Goal: Book appointment/travel/reservation

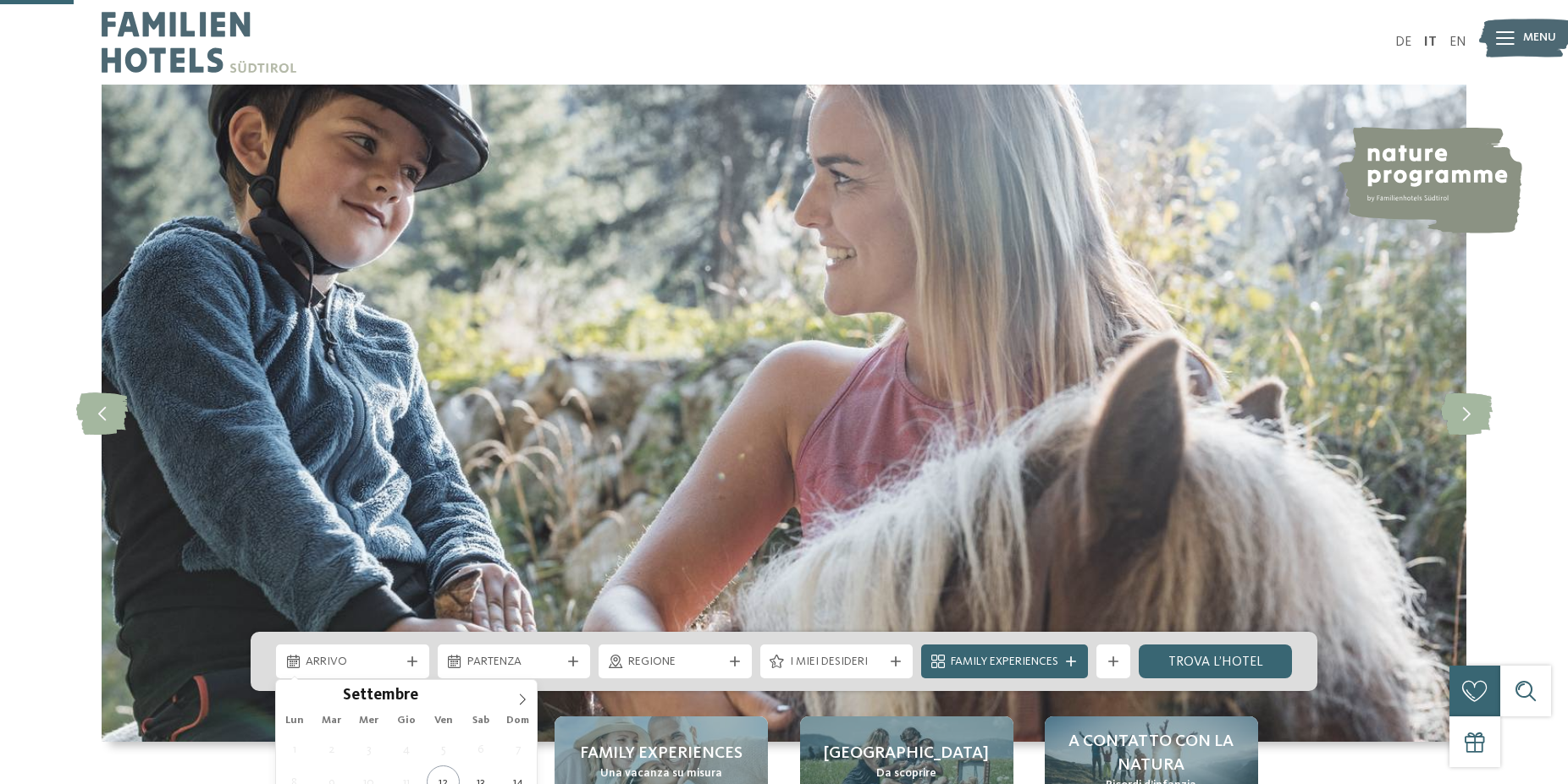
scroll to position [345, 0]
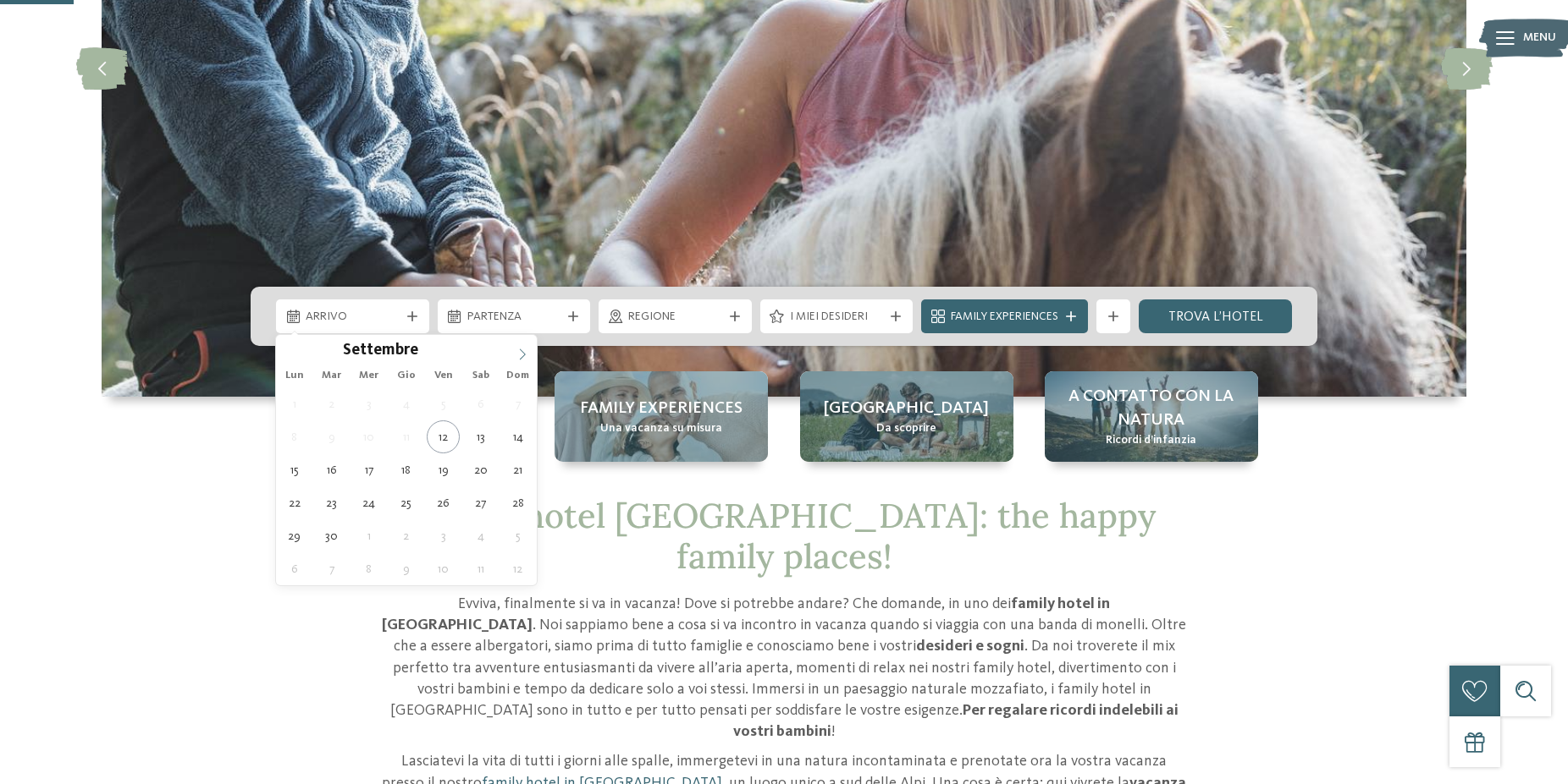
click at [520, 354] on icon at bounding box center [521, 354] width 12 height 12
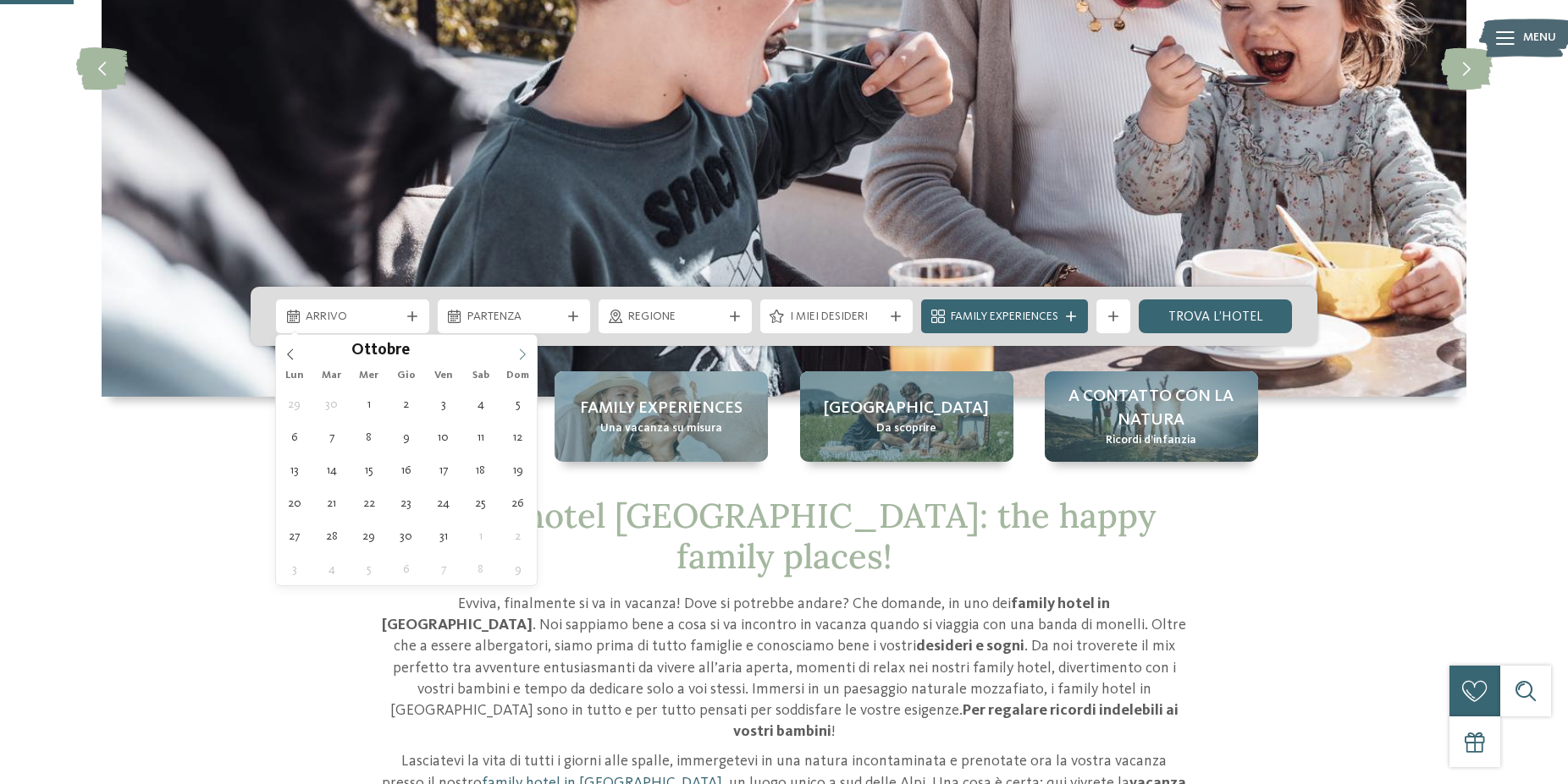
click at [520, 354] on icon at bounding box center [521, 354] width 12 height 12
type div "[DATE]"
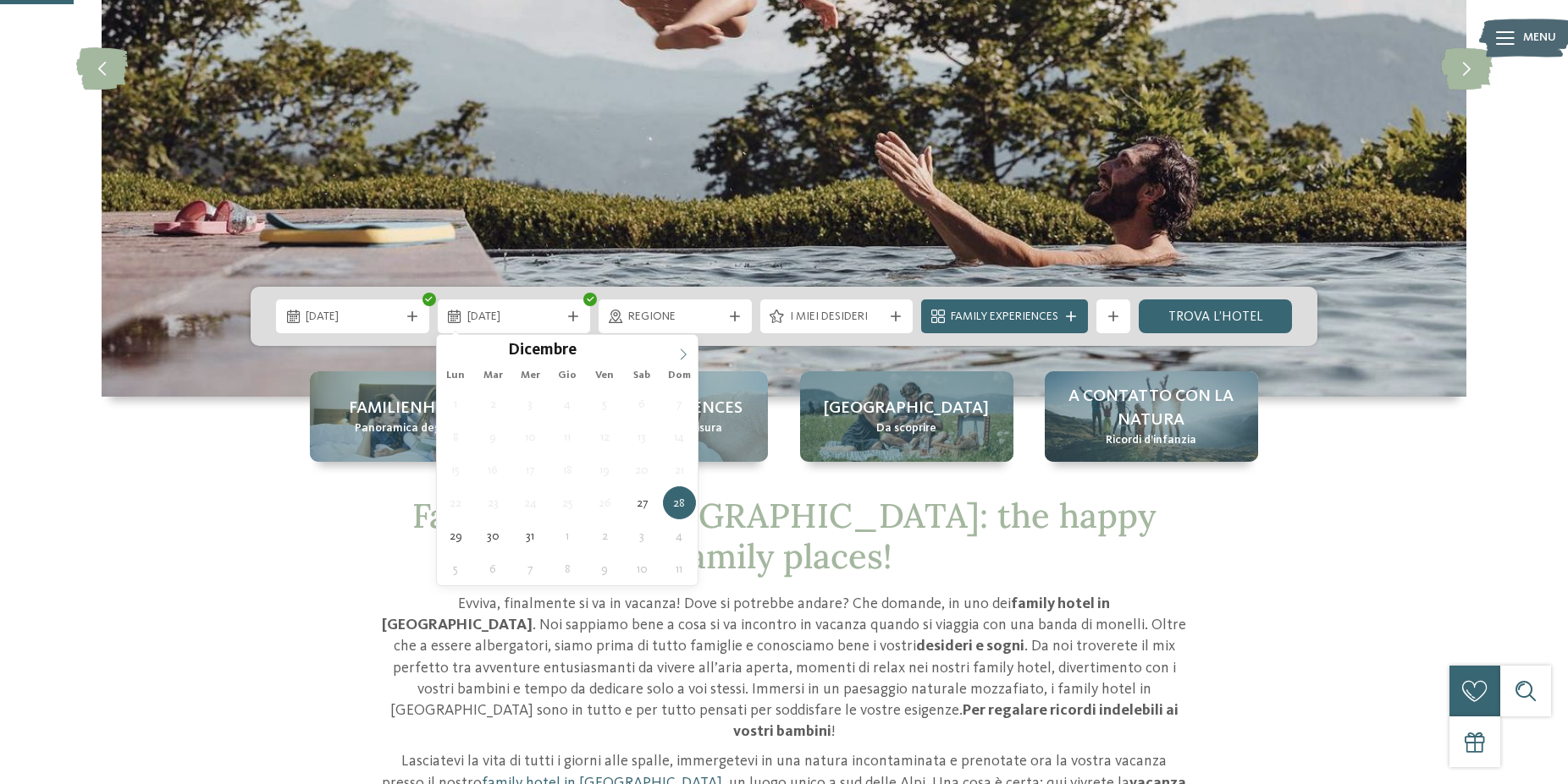
type input "****"
click at [682, 354] on icon at bounding box center [683, 354] width 12 height 12
type div "[DATE]"
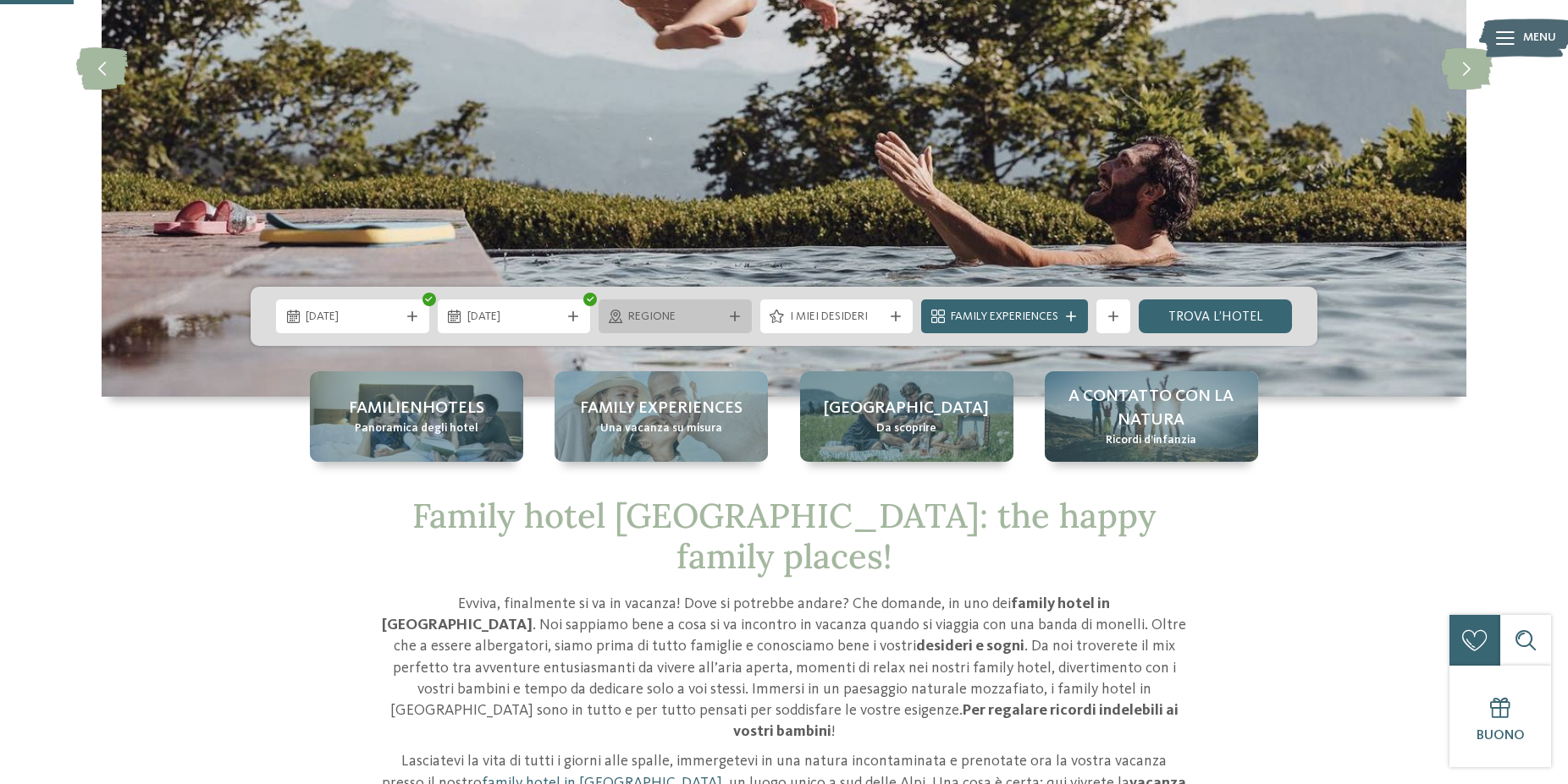
click at [679, 325] on span "Regione" at bounding box center [675, 317] width 94 height 17
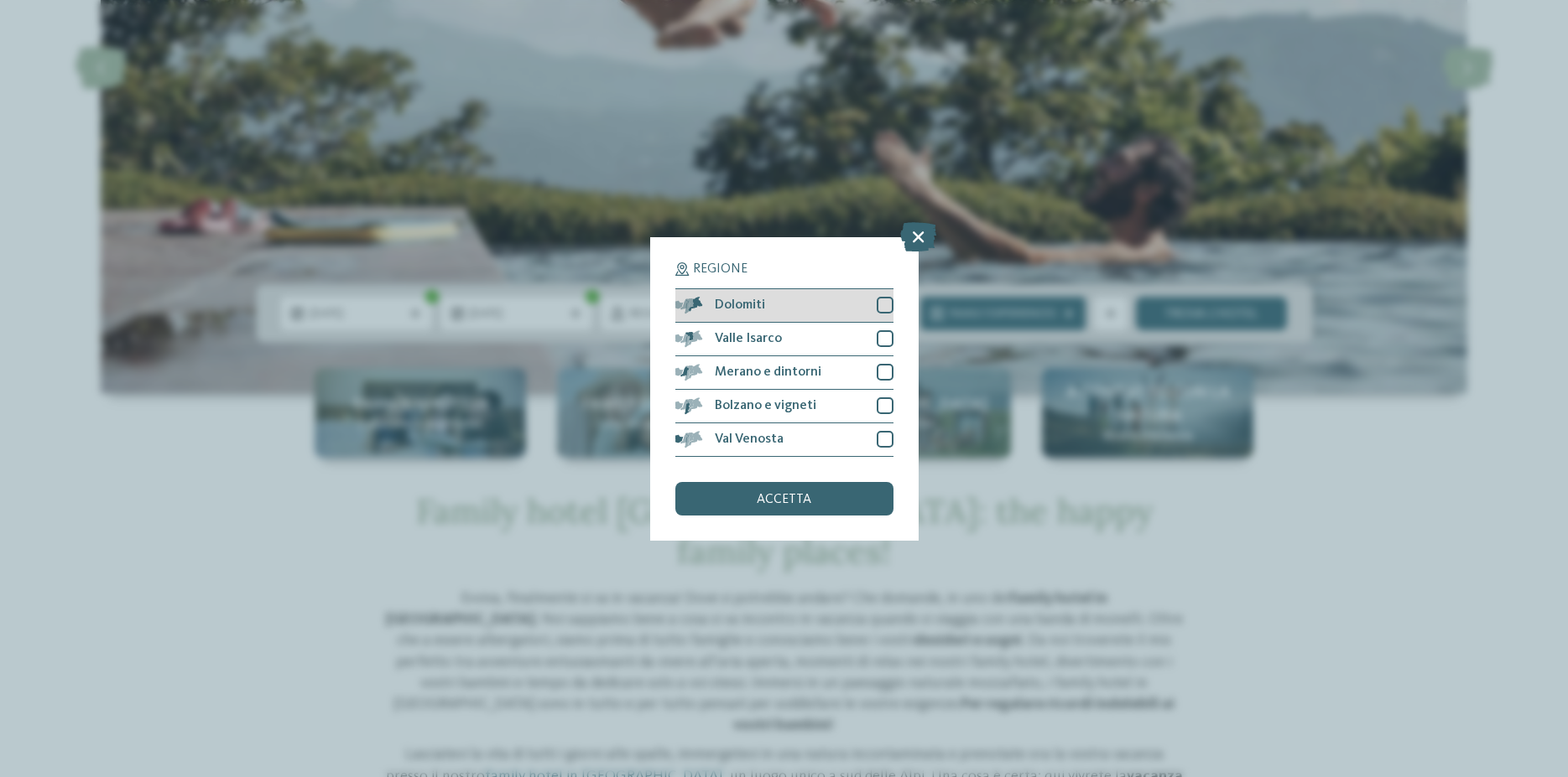
click at [760, 313] on div "Dolomiti" at bounding box center [784, 306] width 218 height 34
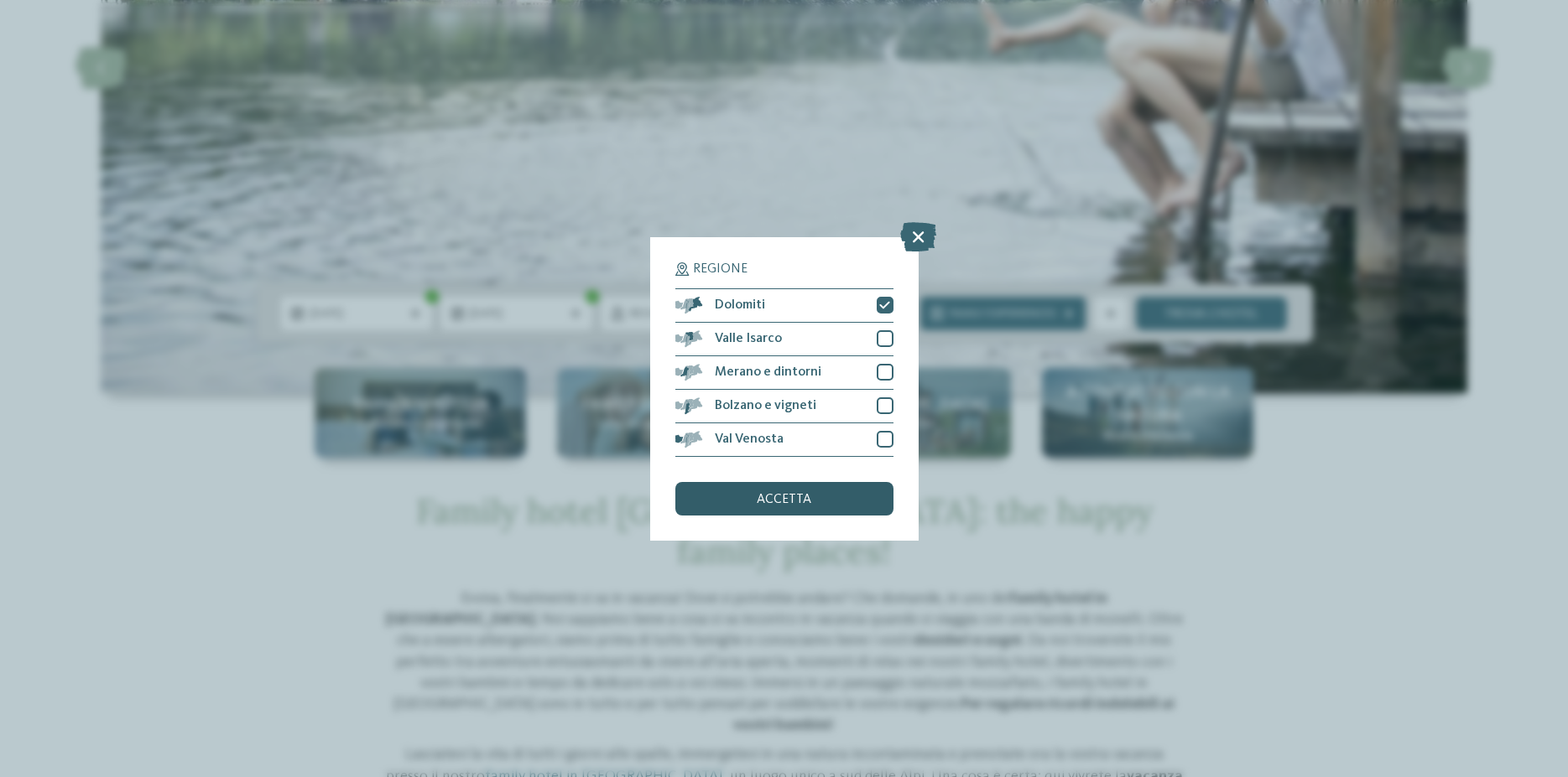
click at [788, 495] on span "accetta" at bounding box center [784, 499] width 55 height 13
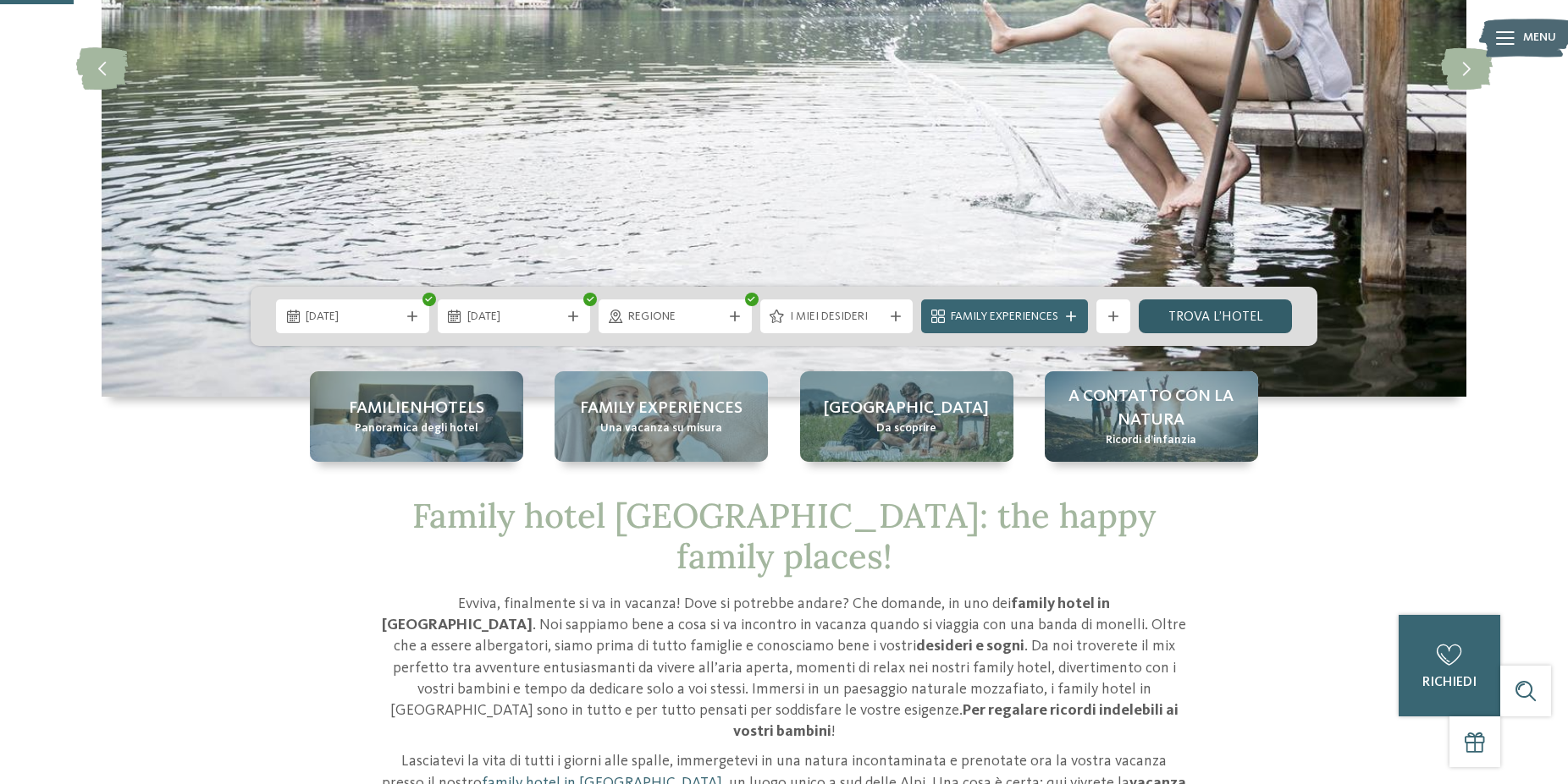
click at [1214, 323] on link "trova l’hotel" at bounding box center [1215, 316] width 153 height 34
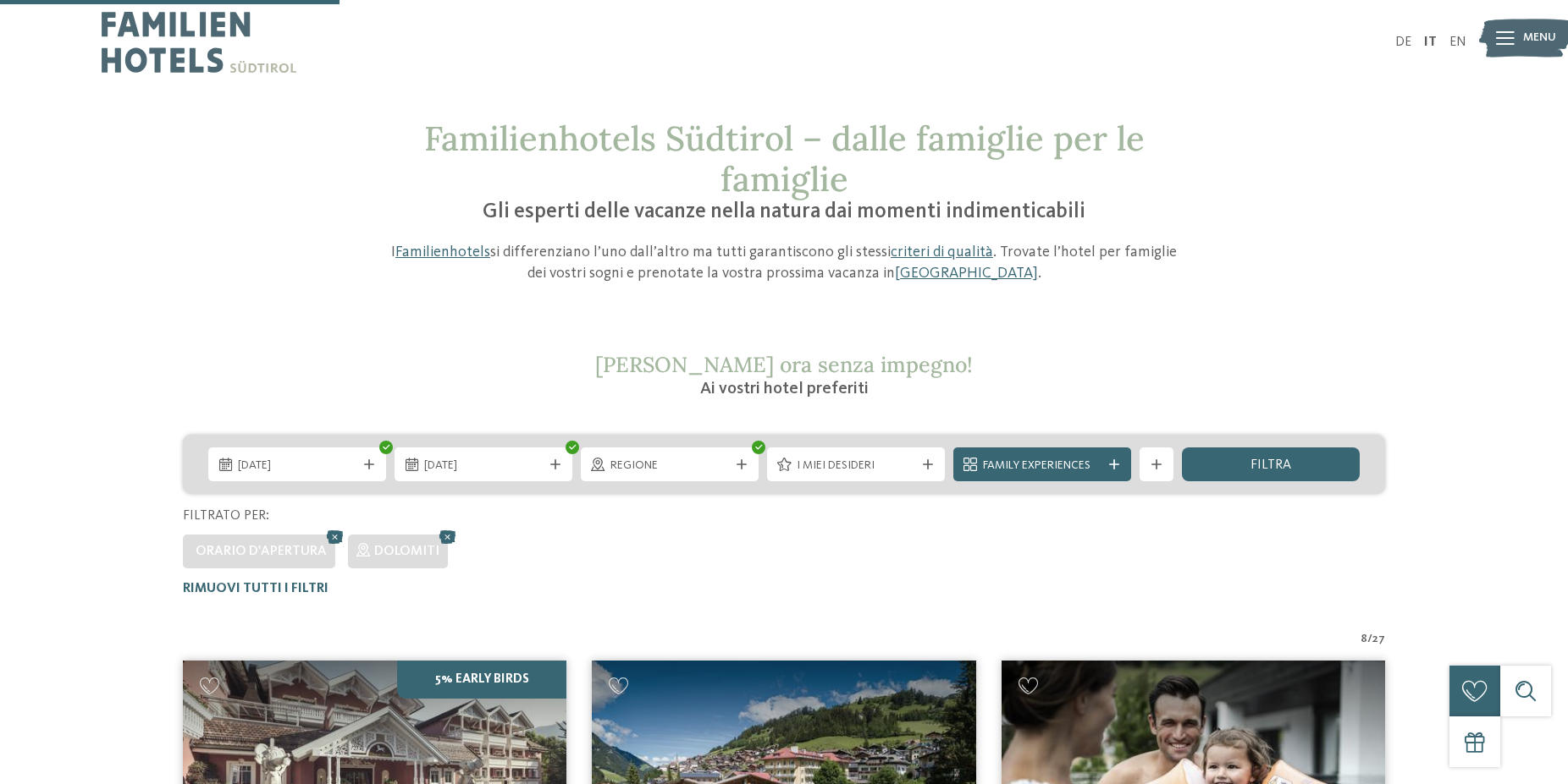
scroll to position [555, 0]
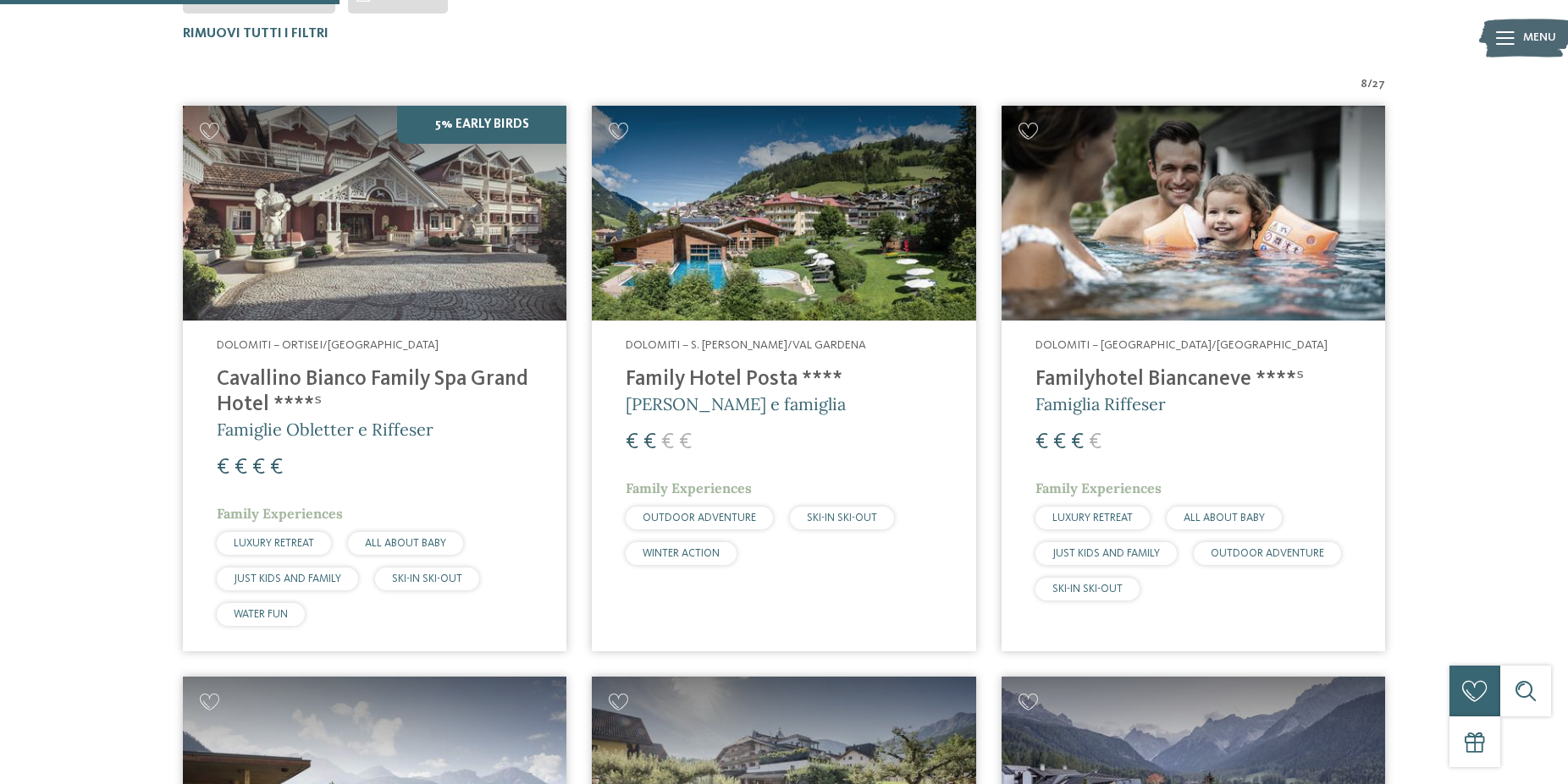
click at [1194, 385] on h4 "Familyhotel Biancaneve ****ˢ" at bounding box center [1194, 380] width 316 height 25
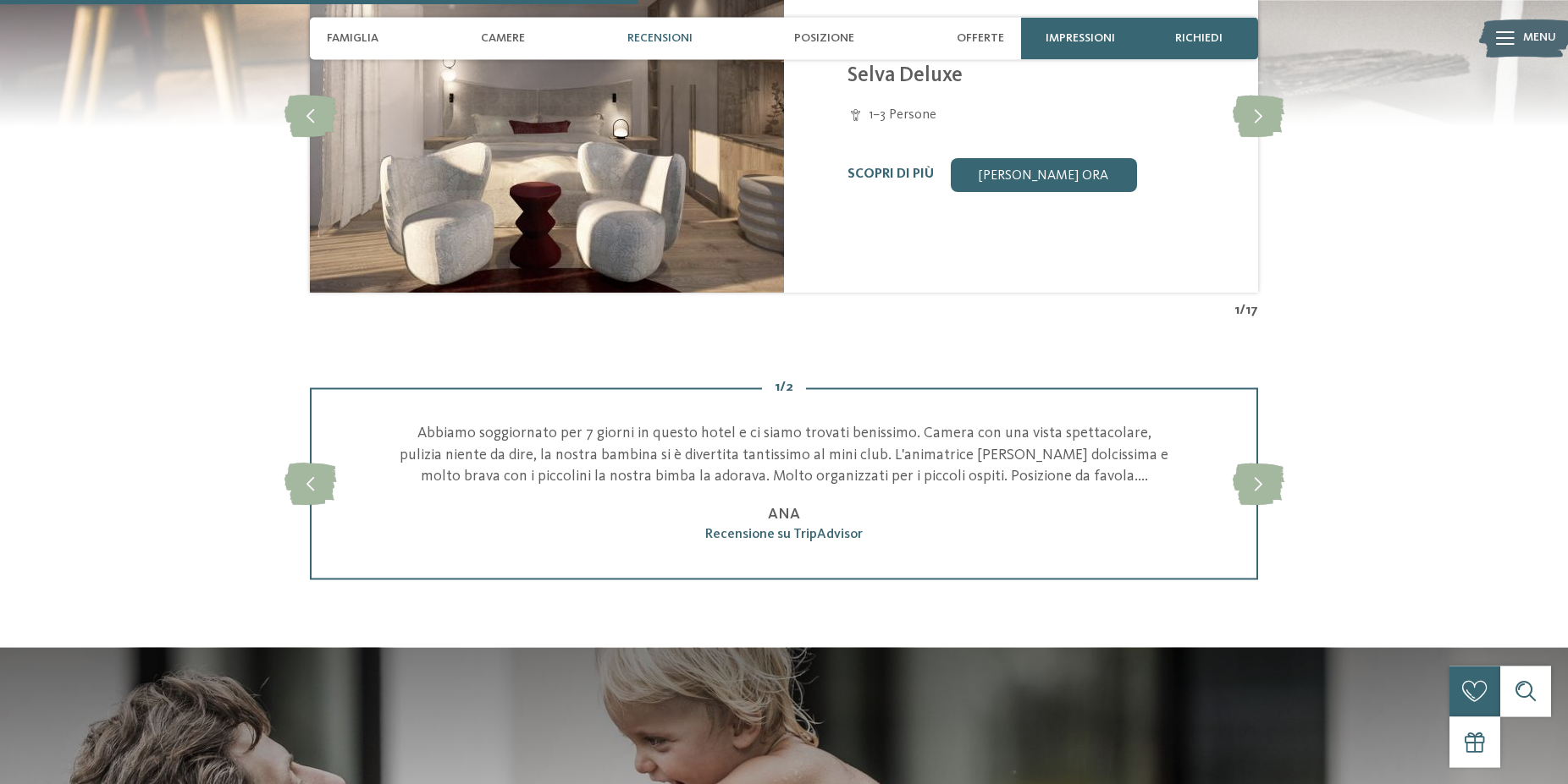
scroll to position [1899, 0]
